Goal: Transaction & Acquisition: Download file/media

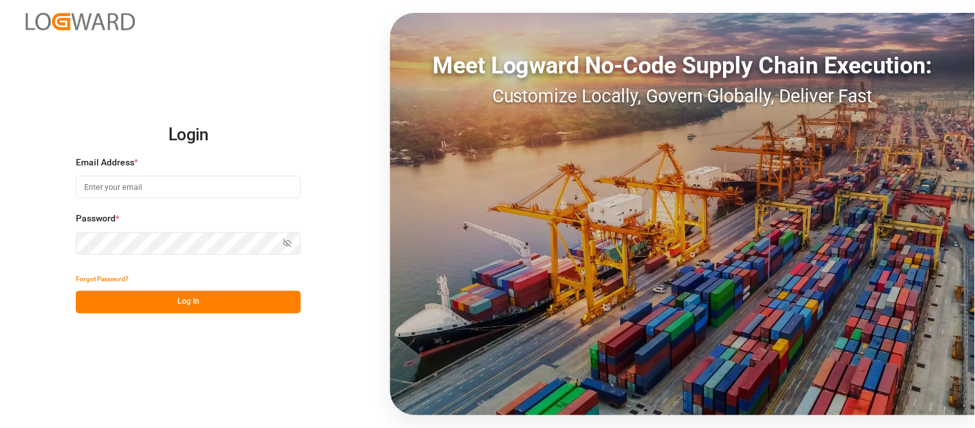
click at [863, 258] on div "Meet Logward No-Code Supply Chain Execution: Customize Locally, Govern Globally…" at bounding box center [682, 214] width 585 height 402
click at [215, 299] on button "Log In" at bounding box center [188, 302] width 225 height 23
click at [127, 186] on input at bounding box center [188, 187] width 225 height 23
type input "[PERSON_NAME][EMAIL_ADDRESS][PERSON_NAME][DOMAIN_NAME]"
click at [204, 300] on button "Log In" at bounding box center [188, 302] width 225 height 23
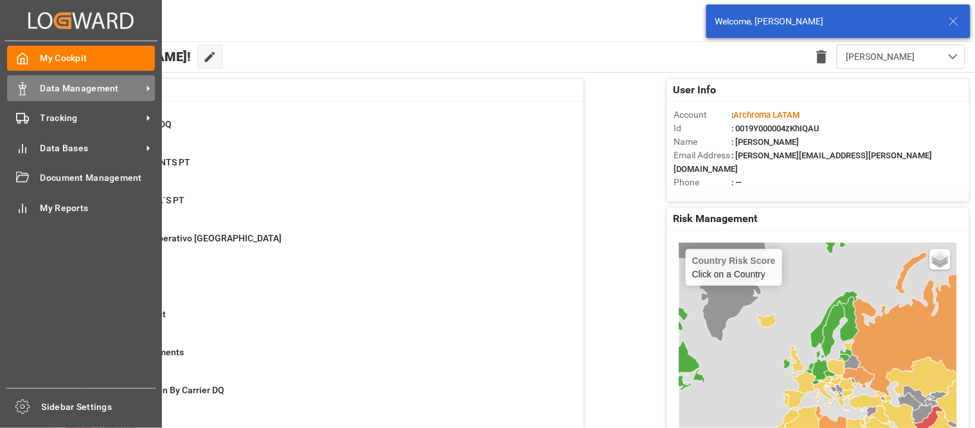
click at [87, 95] on div "Data Management Data Management" at bounding box center [81, 87] width 148 height 25
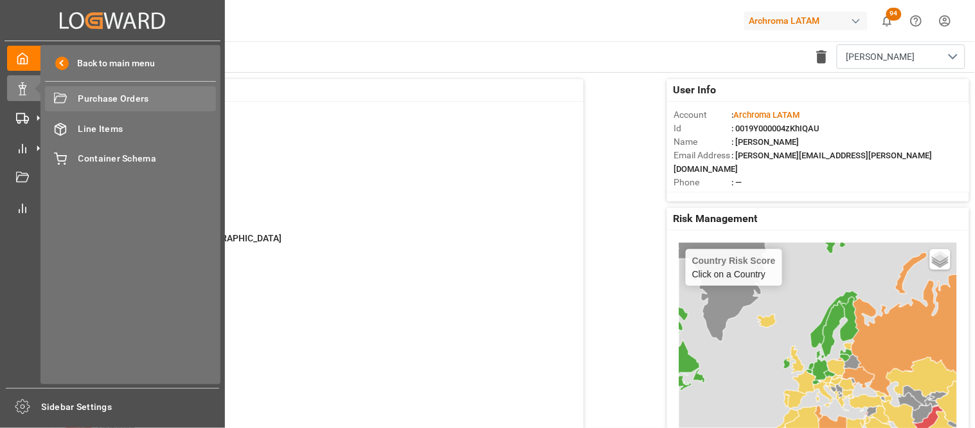
click at [88, 98] on span "Purchase Orders" at bounding box center [147, 99] width 138 height 14
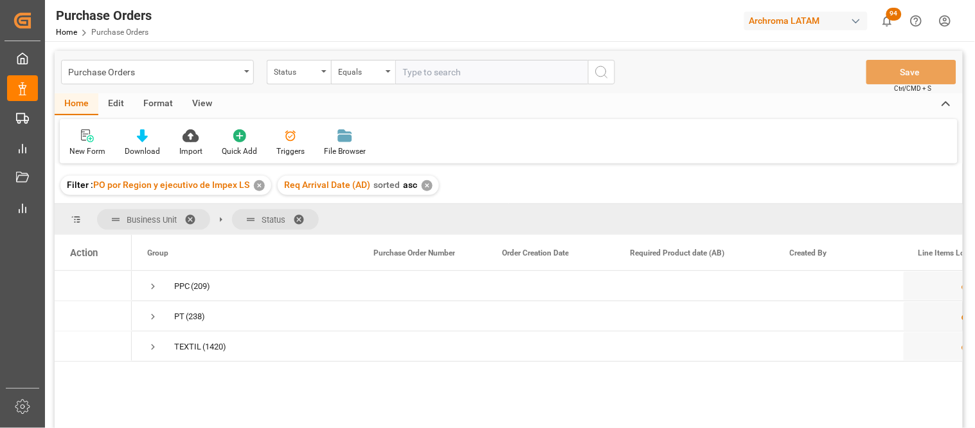
click at [260, 187] on div "✕" at bounding box center [259, 185] width 11 height 11
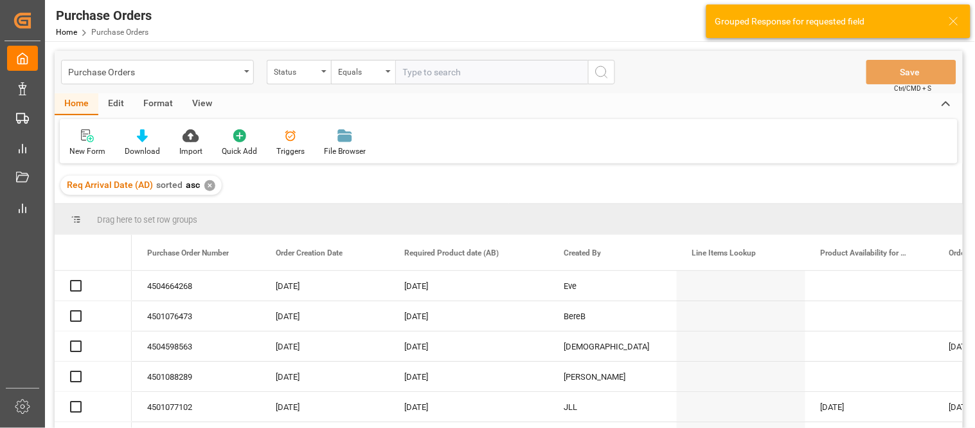
click at [212, 185] on div "✕" at bounding box center [209, 185] width 11 height 11
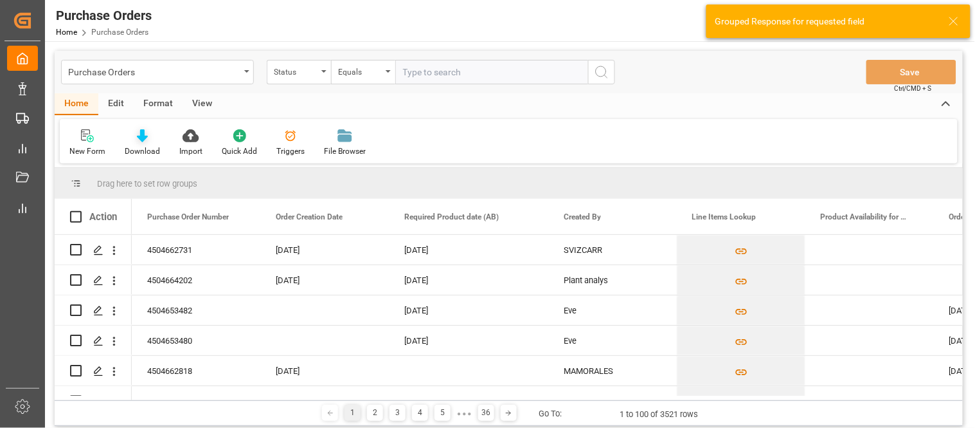
click at [149, 144] on div "Download" at bounding box center [142, 143] width 55 height 28
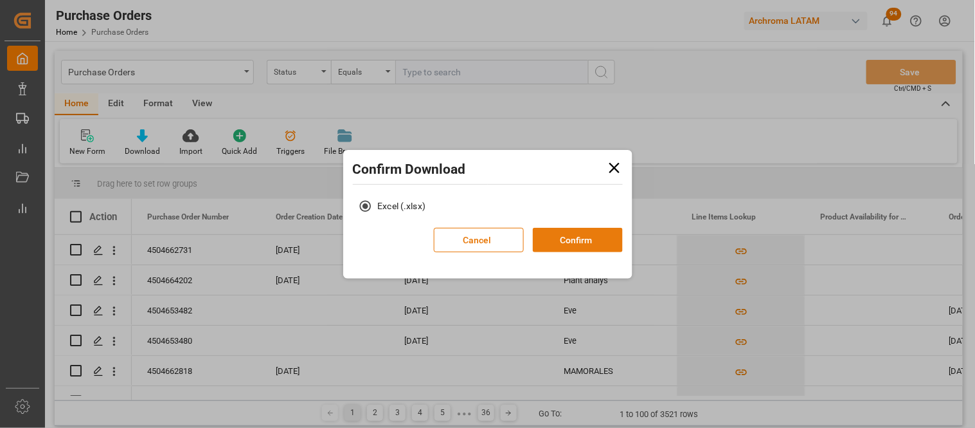
click at [563, 233] on button "Confirm" at bounding box center [578, 240] width 90 height 24
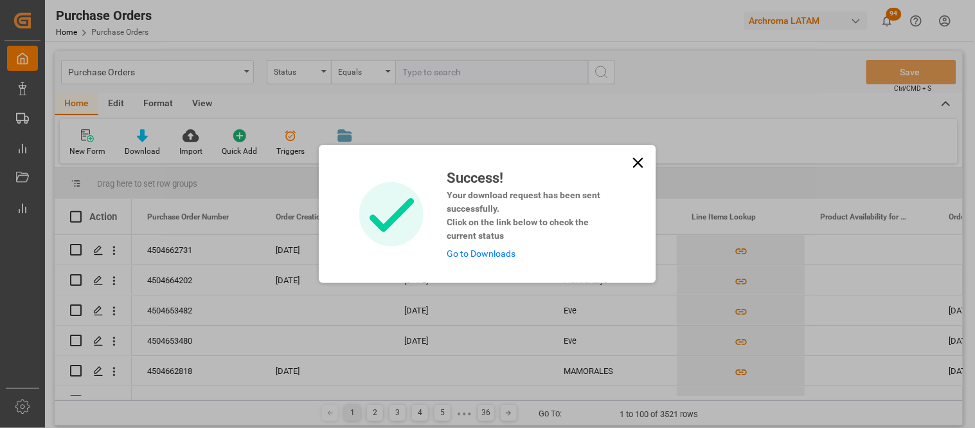
click at [496, 252] on link "Go to Downloads" at bounding box center [481, 253] width 69 height 10
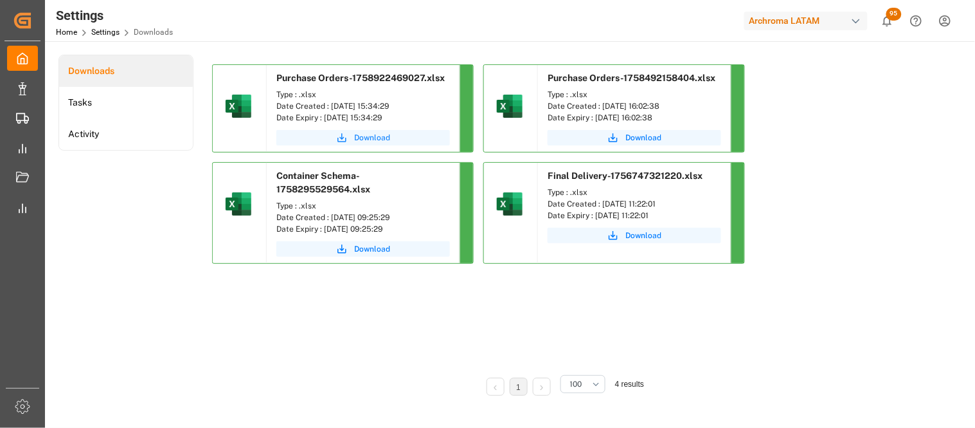
click at [370, 136] on span "Download" at bounding box center [372, 138] width 36 height 12
click at [794, 329] on div "Purchase Orders-1758922469027.xlsx Type : .xlsx Date Created : [DATE] 15:34:29 …" at bounding box center [562, 213] width 701 height 299
drag, startPoint x: 843, startPoint y: 338, endPoint x: 830, endPoint y: 336, distance: 13.6
click at [843, 338] on div "Purchase Orders-1758922469027.xlsx Type : .xlsx Date Created : [DATE] 15:34:29 …" at bounding box center [562, 213] width 701 height 299
